Goal: Navigation & Orientation: Go to known website

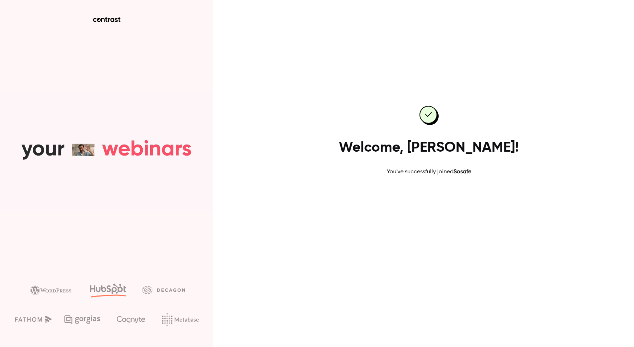
click at [443, 200] on link "Go to dashboard" at bounding box center [429, 198] width 60 height 17
